Goal: Transaction & Acquisition: Purchase product/service

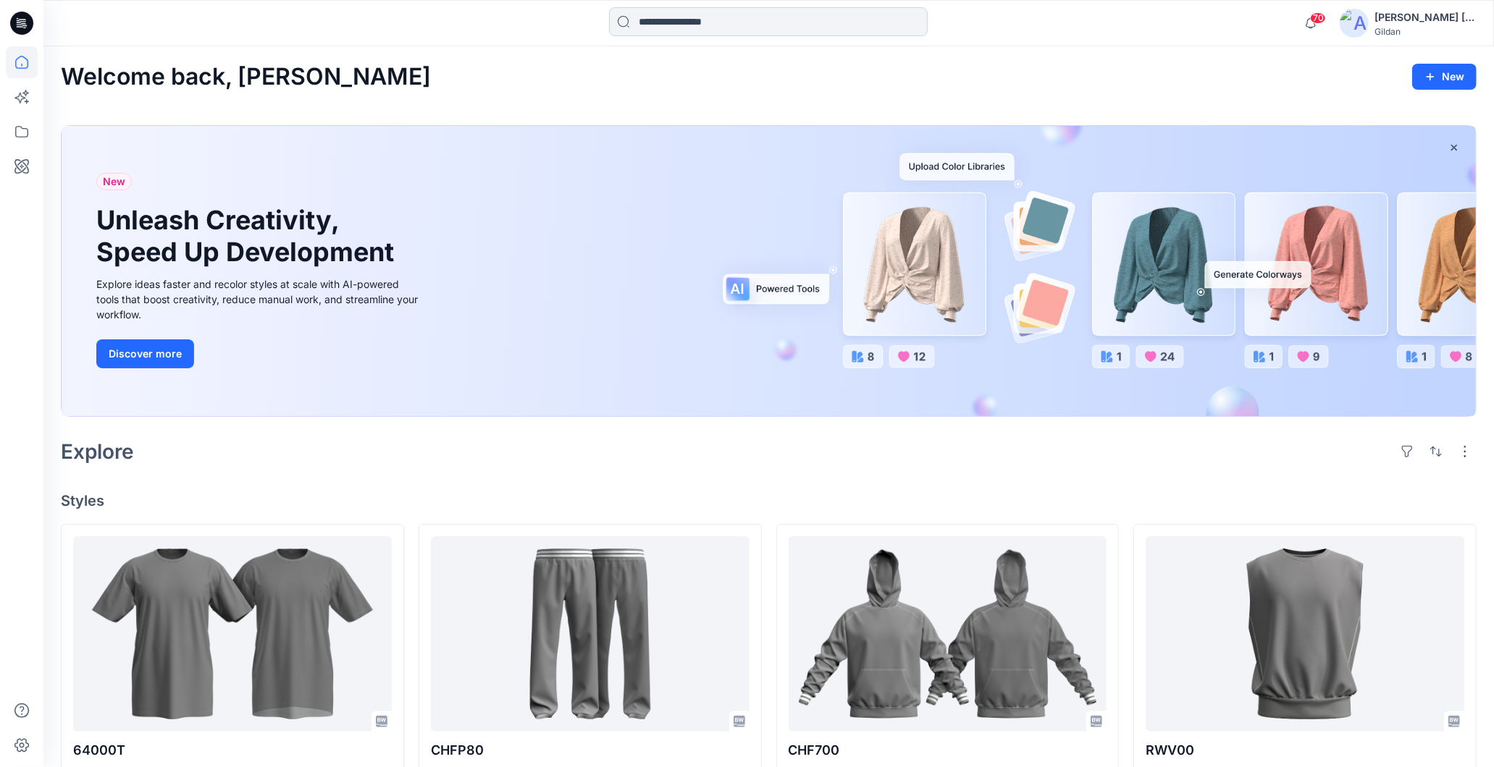
click at [670, 32] on input at bounding box center [768, 21] width 319 height 29
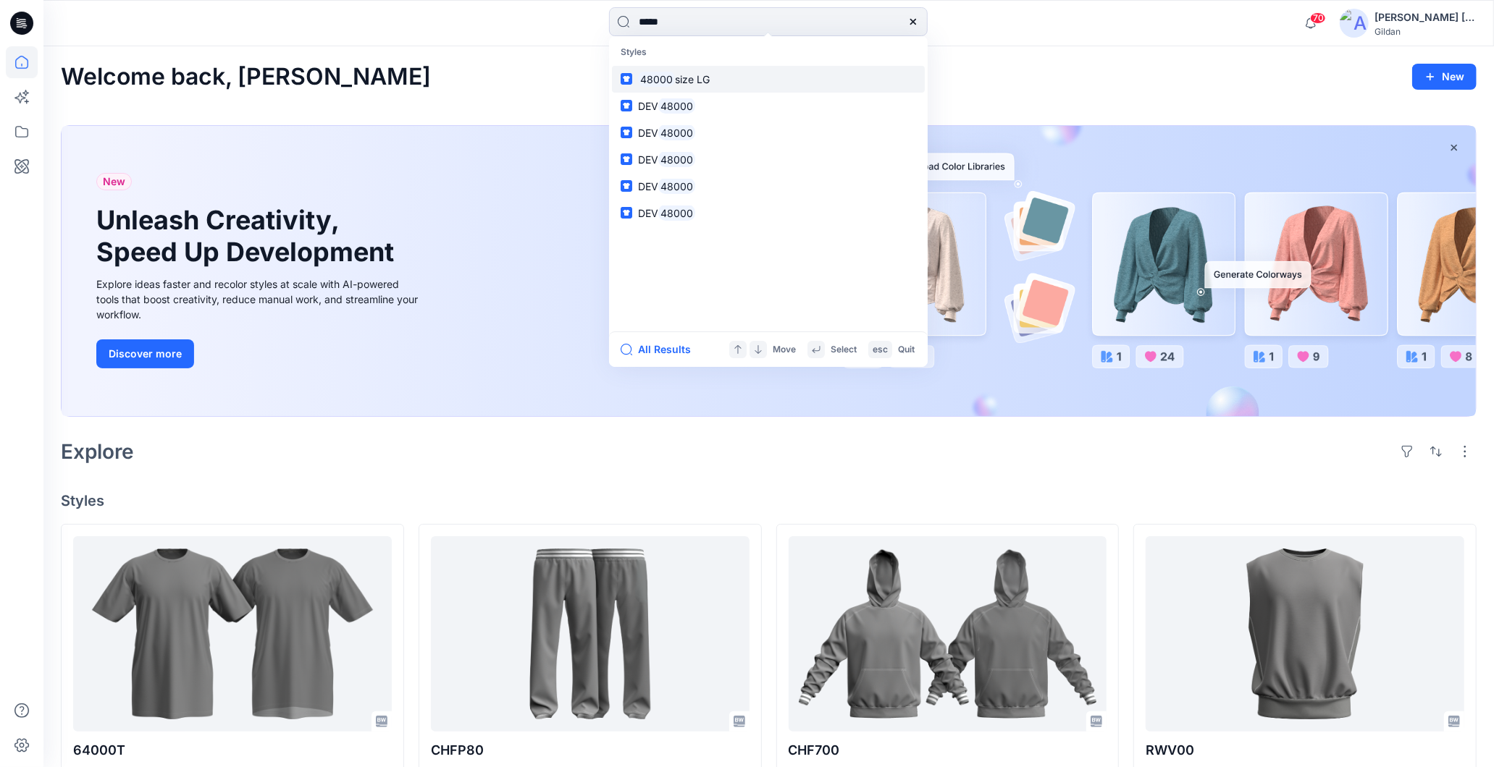
type input "*****"
click at [703, 80] on span "size LG" at bounding box center [692, 79] width 35 height 12
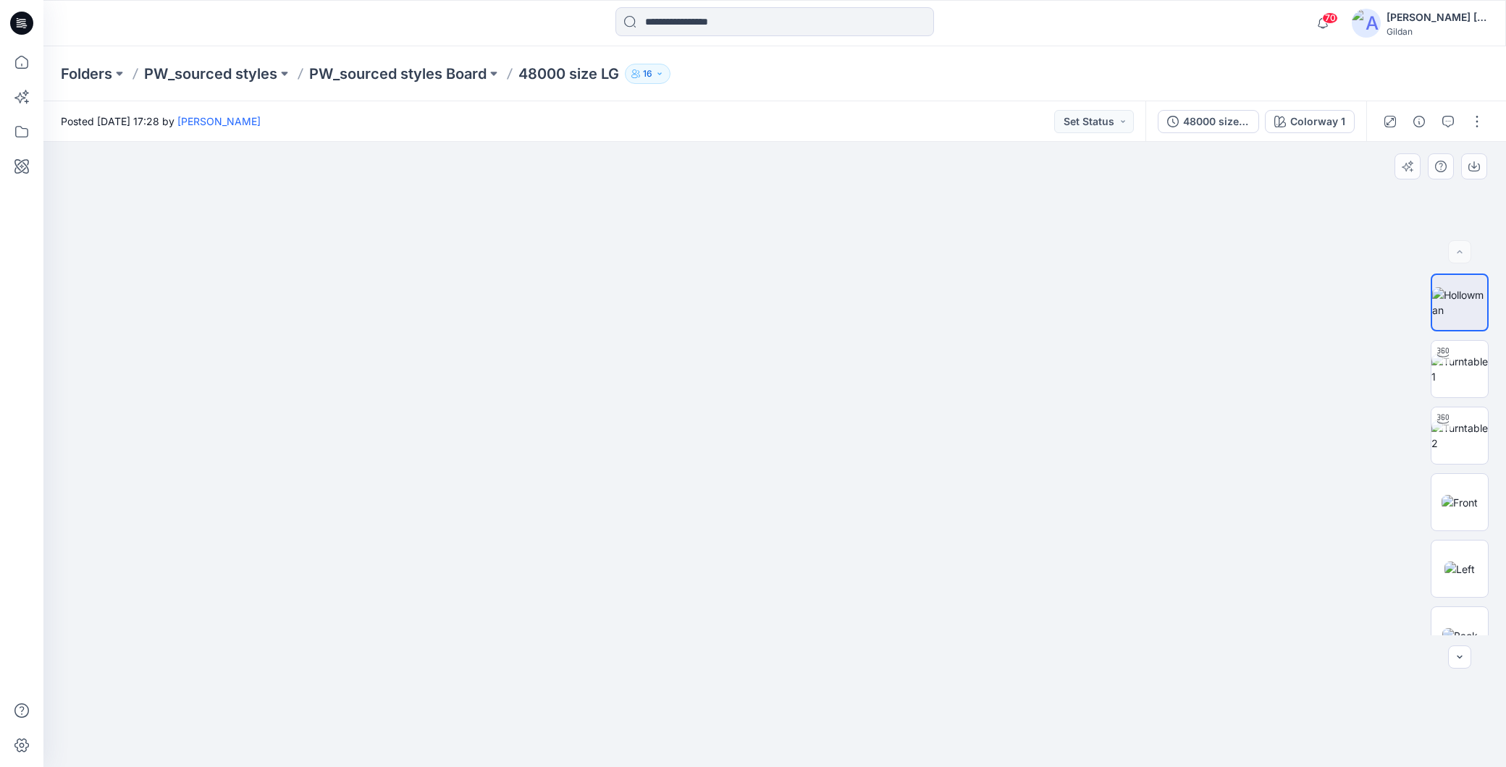
drag, startPoint x: 762, startPoint y: 474, endPoint x: 765, endPoint y: 668, distance: 193.3
click at [765, 656] on img at bounding box center [773, 244] width 2014 height 1048
click at [959, 379] on div at bounding box center [774, 455] width 1462 height 626
click at [959, 366] on img at bounding box center [1459, 369] width 56 height 30
drag, startPoint x: 927, startPoint y: 737, endPoint x: 552, endPoint y: 715, distance: 376.4
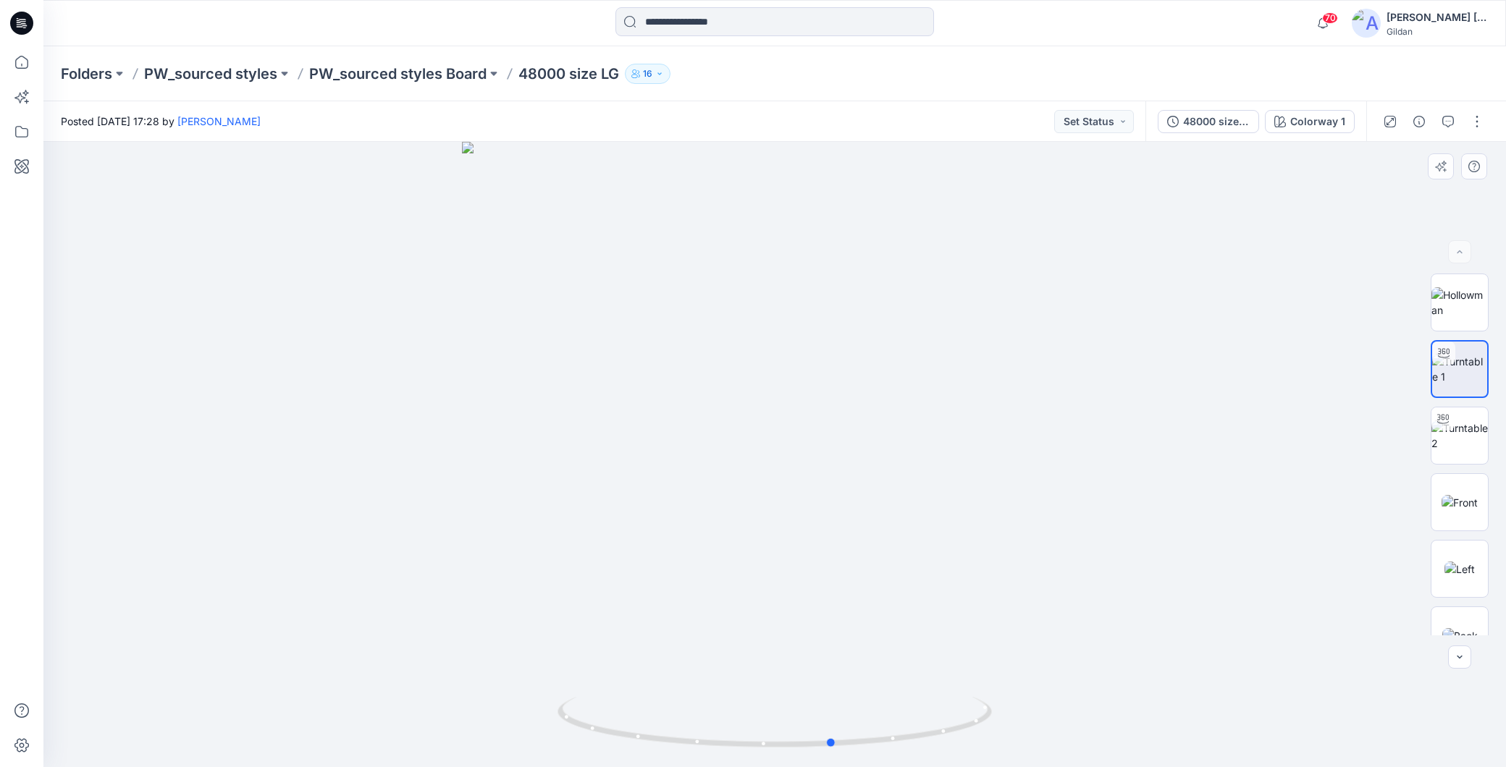
click at [552, 715] on div at bounding box center [774, 455] width 1462 height 626
click at [783, 290] on div at bounding box center [774, 455] width 1462 height 626
drag, startPoint x: 790, startPoint y: 288, endPoint x: 792, endPoint y: 594, distance: 306.3
click at [792, 594] on img at bounding box center [775, 451] width 1268 height 633
drag, startPoint x: 765, startPoint y: 303, endPoint x: 771, endPoint y: 394, distance: 91.5
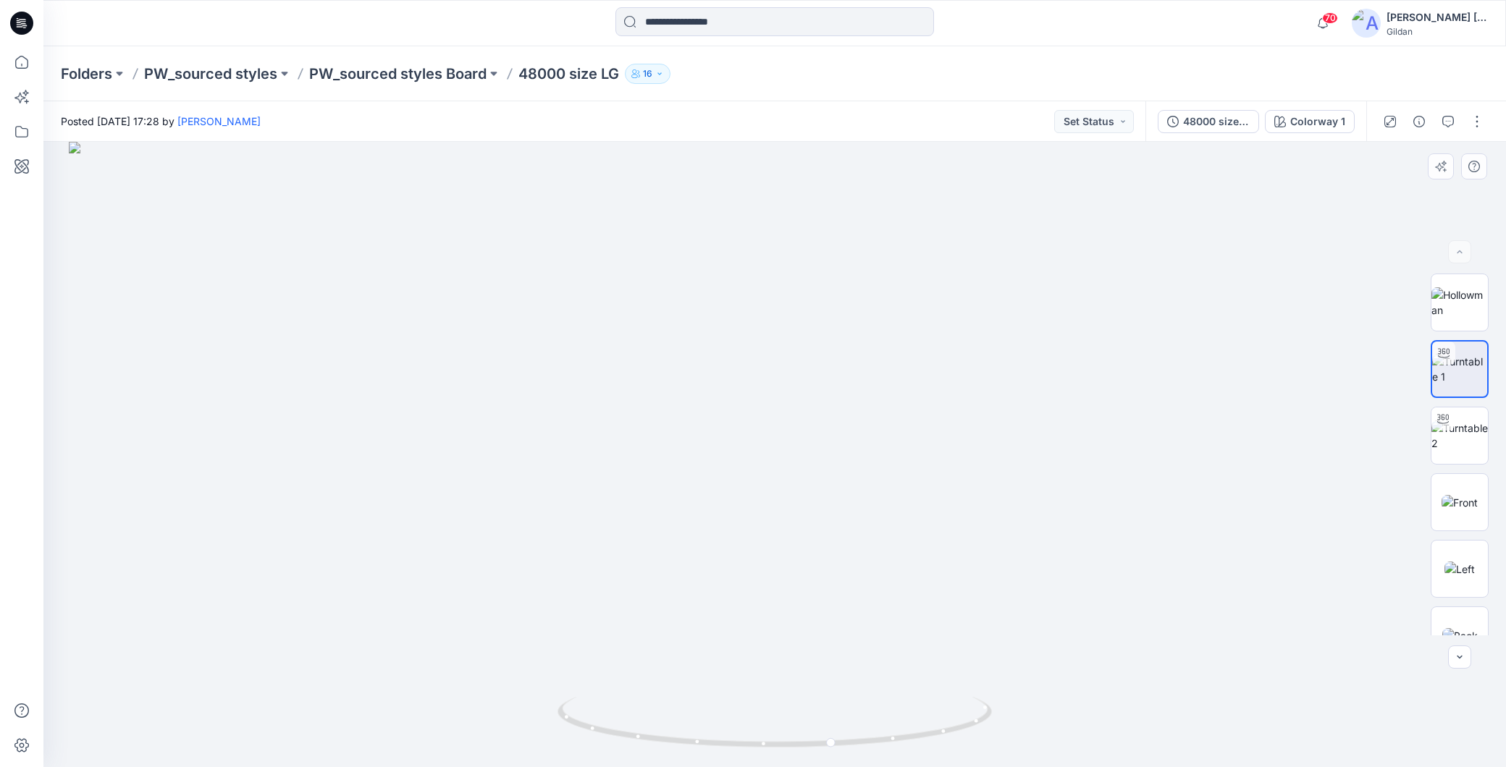
click at [771, 394] on img at bounding box center [775, 455] width 1412 height 626
